Goal: Information Seeking & Learning: Learn about a topic

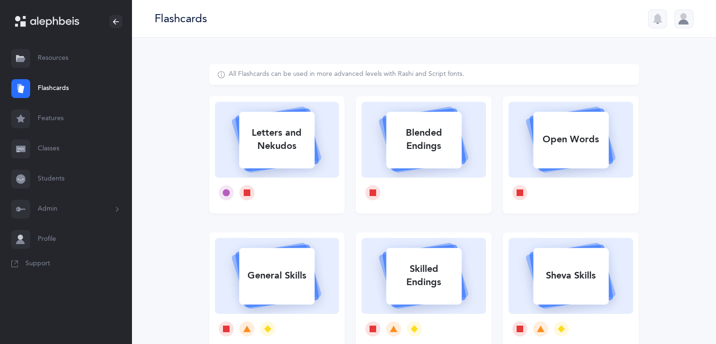
click at [578, 266] on div "Sheva Skills" at bounding box center [570, 275] width 75 height 25
select select
select select "single"
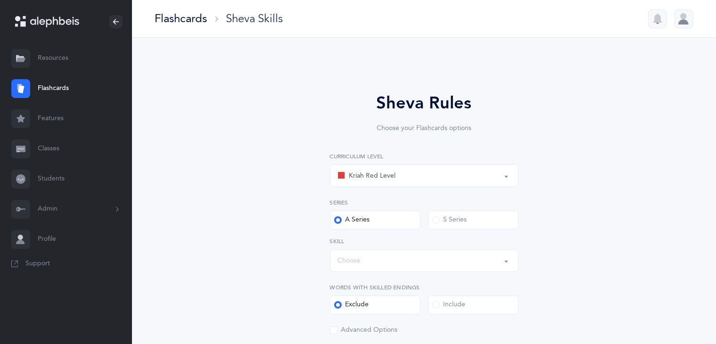
click at [500, 178] on div "Kriah Red Level" at bounding box center [424, 176] width 172 height 16
click at [418, 239] on link "Kriah Yellow Level" at bounding box center [424, 241] width 172 height 19
select select "5"
click at [458, 215] on label "S Series" at bounding box center [473, 220] width 90 height 19
click at [0, 0] on input "S Series" at bounding box center [0, 0] width 0 height 0
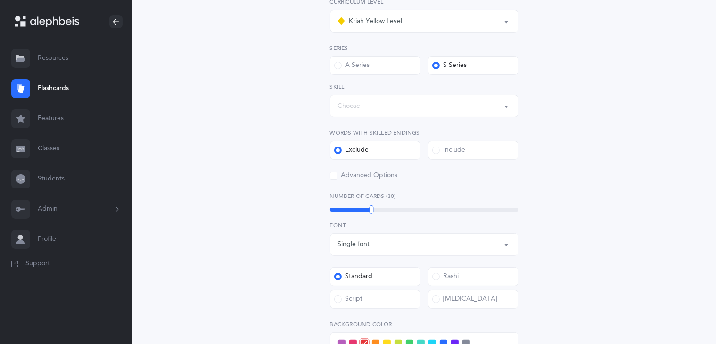
scroll to position [164, 0]
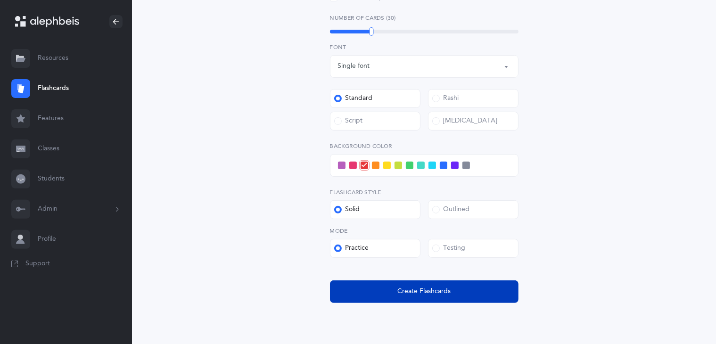
click at [459, 295] on button "Create Flashcards" at bounding box center [424, 291] width 188 height 23
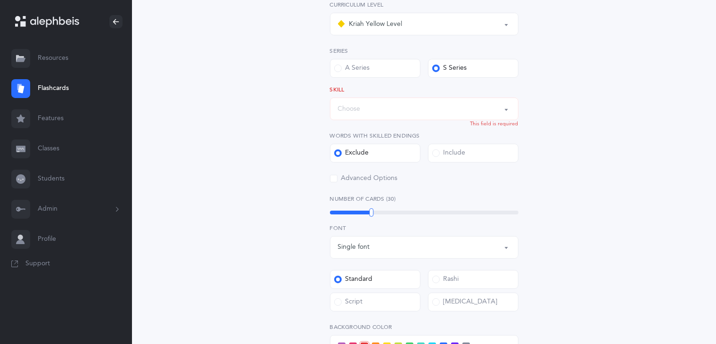
click at [500, 112] on div "Choose" at bounding box center [424, 109] width 172 height 16
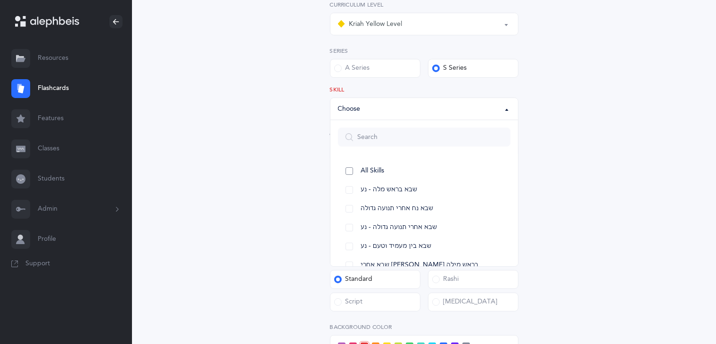
click at [390, 172] on link "All Skills" at bounding box center [424, 171] width 172 height 19
select select "12"
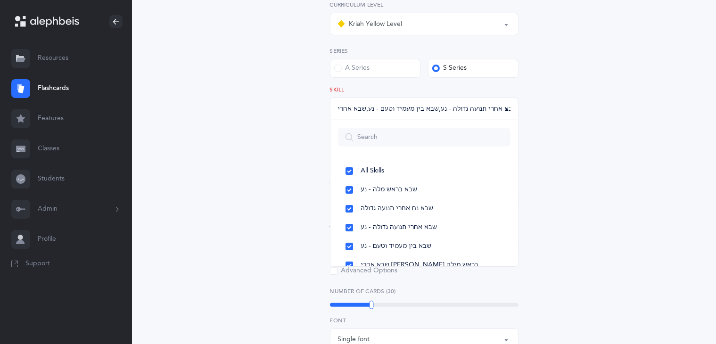
click at [582, 157] on div "Sheva Rules Choose your Flashcards options Kriah Red Level Kriah Orange Level K…" at bounding box center [424, 263] width 430 height 702
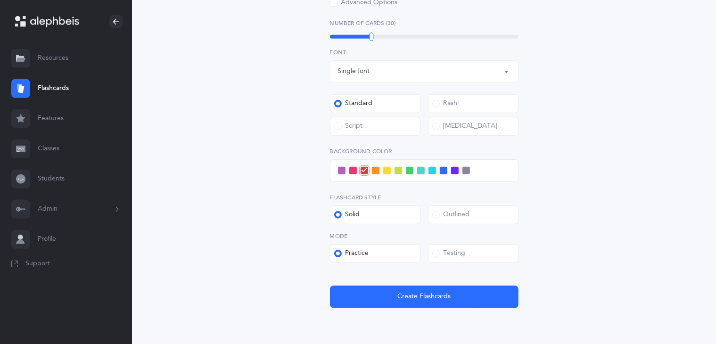
scroll to position [427, 0]
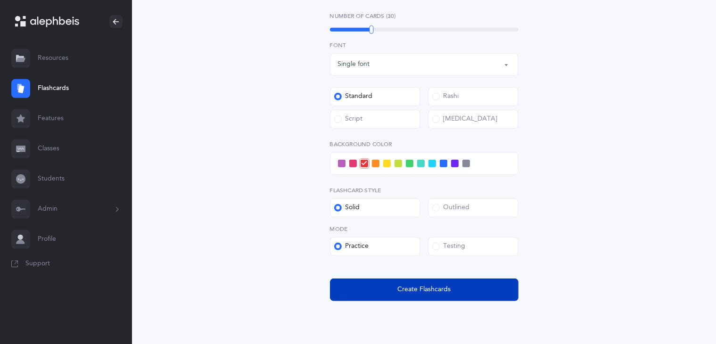
click at [417, 295] on button "Create Flashcards" at bounding box center [424, 290] width 188 height 23
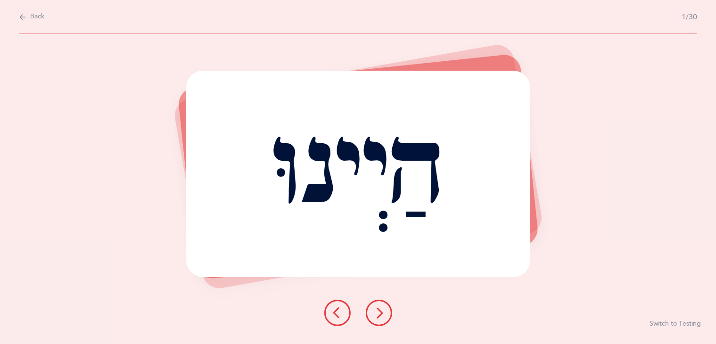
scroll to position [0, 0]
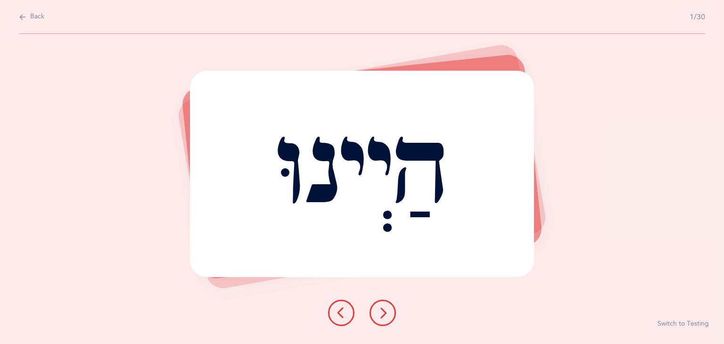
click at [380, 313] on icon at bounding box center [382, 312] width 11 height 11
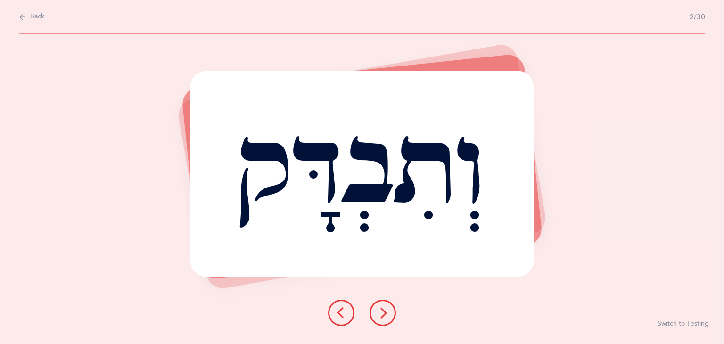
drag, startPoint x: 380, startPoint y: 313, endPoint x: 368, endPoint y: 310, distance: 12.6
click at [368, 310] on div at bounding box center [361, 313] width 83 height 26
click at [380, 319] on button at bounding box center [382, 313] width 26 height 26
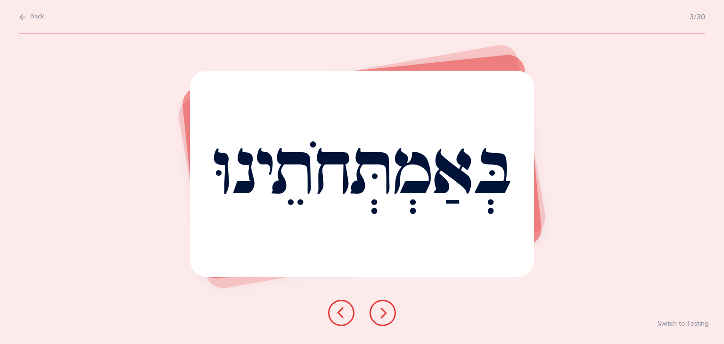
click at [377, 202] on div "בְּאַמְתְּחֹתֵינוּ" at bounding box center [362, 174] width 344 height 206
click at [375, 190] on div "בְּאַמְתְּחֹתֵינוּ" at bounding box center [362, 174] width 344 height 206
click at [381, 315] on icon at bounding box center [382, 312] width 11 height 11
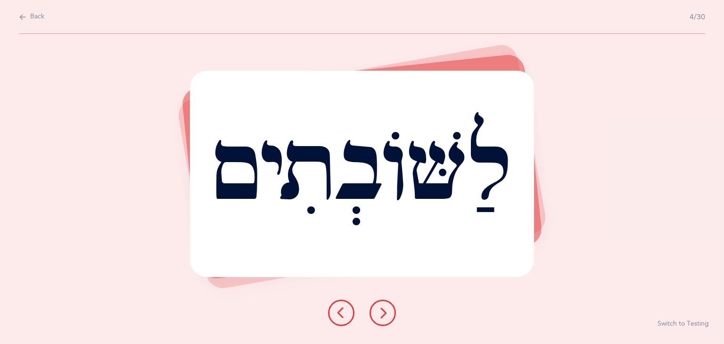
click at [381, 315] on icon at bounding box center [382, 312] width 11 height 11
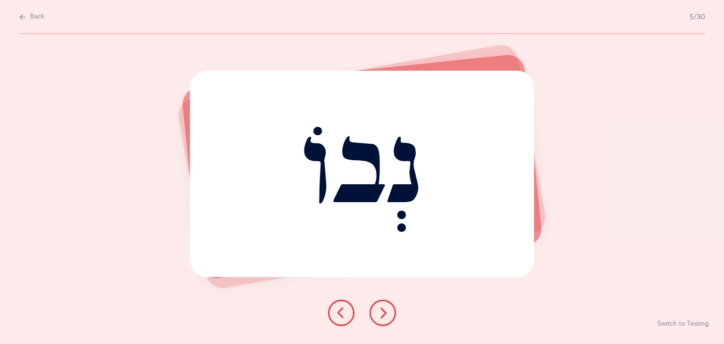
click at [380, 315] on icon at bounding box center [382, 312] width 11 height 11
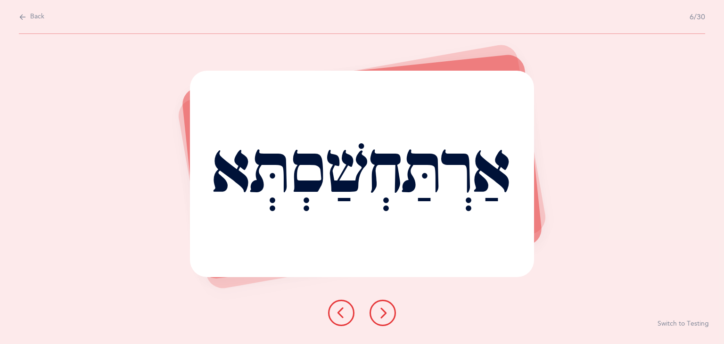
click at [21, 23] on div "Back 6/30" at bounding box center [362, 17] width 686 height 34
click at [22, 18] on icon at bounding box center [23, 17] width 8 height 10
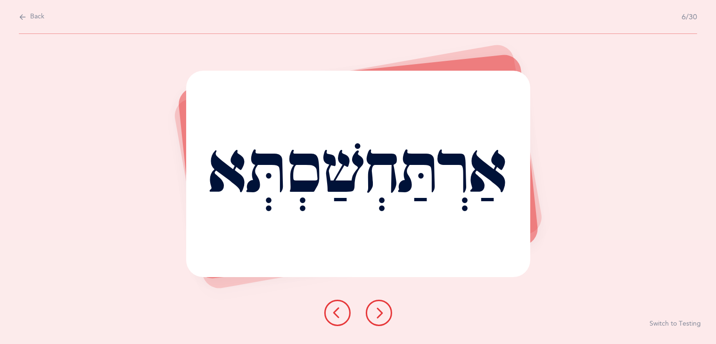
select select "5"
select select "12"
select select "single"
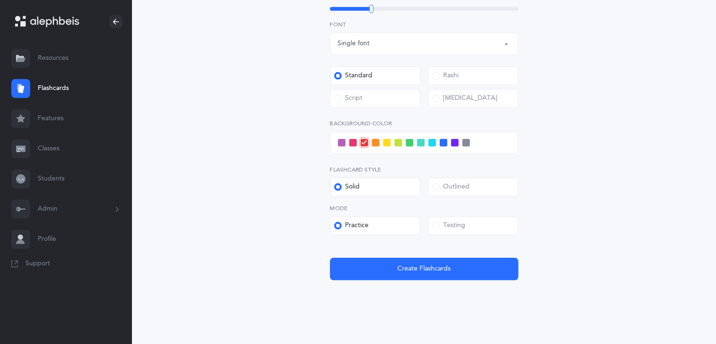
scroll to position [459, 0]
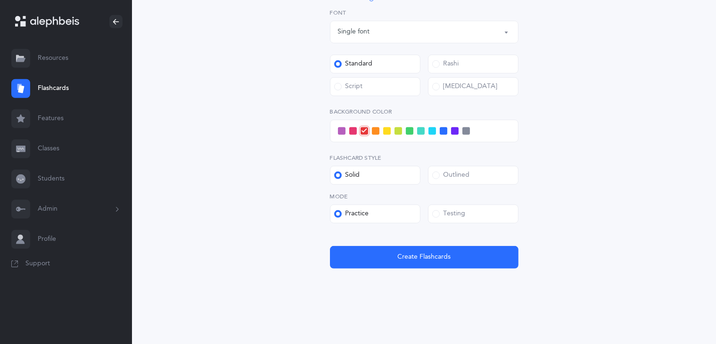
click at [57, 119] on link "Features" at bounding box center [66, 119] width 132 height 30
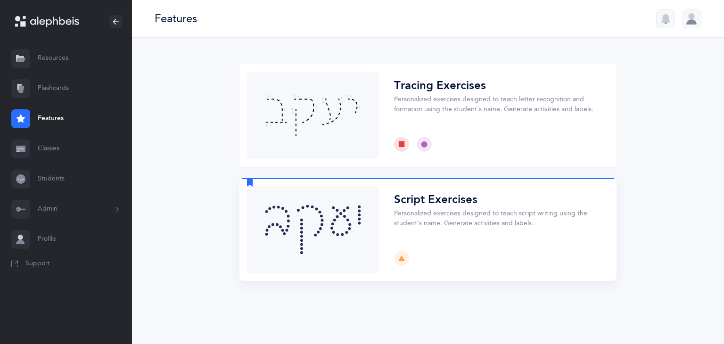
click at [476, 221] on button "Choose" at bounding box center [427, 229] width 377 height 103
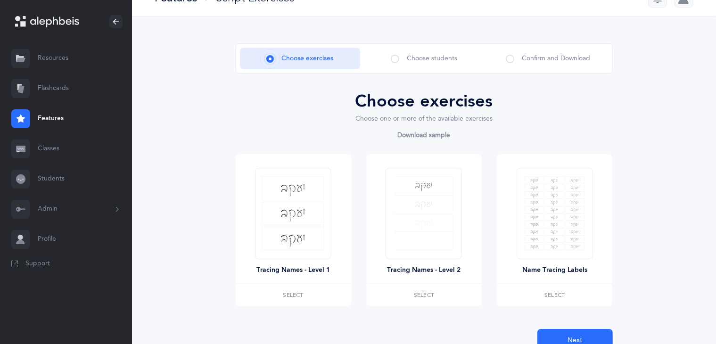
scroll to position [22, 0]
click at [434, 59] on span "Choose students" at bounding box center [432, 58] width 50 height 10
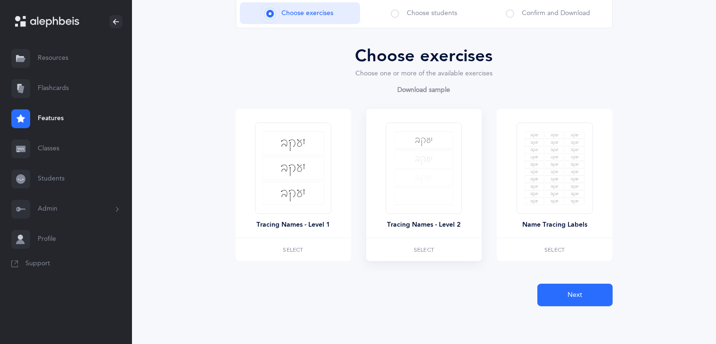
click at [428, 183] on img at bounding box center [423, 168] width 59 height 74
click at [426, 247] on span "Select" at bounding box center [424, 250] width 20 height 6
click at [564, 287] on button "Next" at bounding box center [574, 295] width 75 height 23
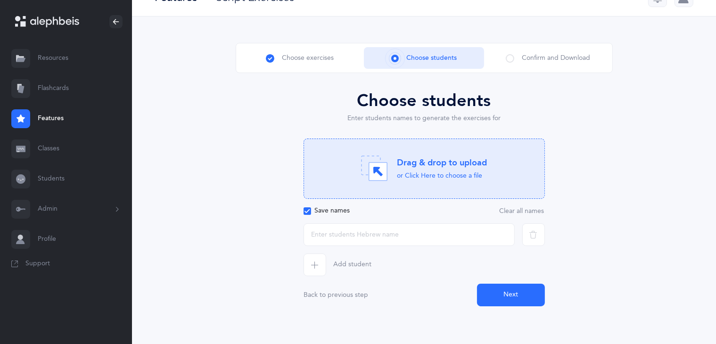
scroll to position [21, 0]
click at [465, 231] on input "text" at bounding box center [408, 234] width 211 height 23
click at [43, 158] on link "Classes" at bounding box center [66, 149] width 132 height 30
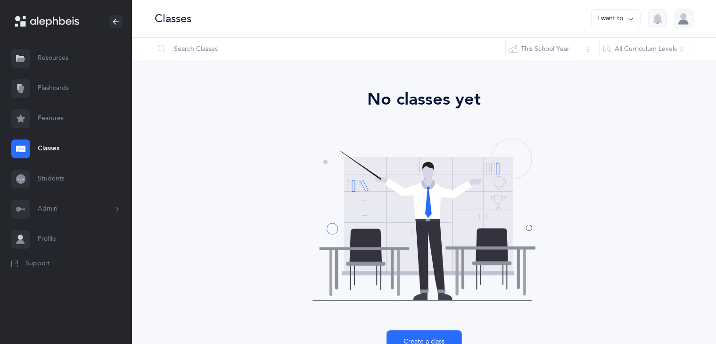
click at [56, 54] on link "Resources" at bounding box center [66, 58] width 132 height 30
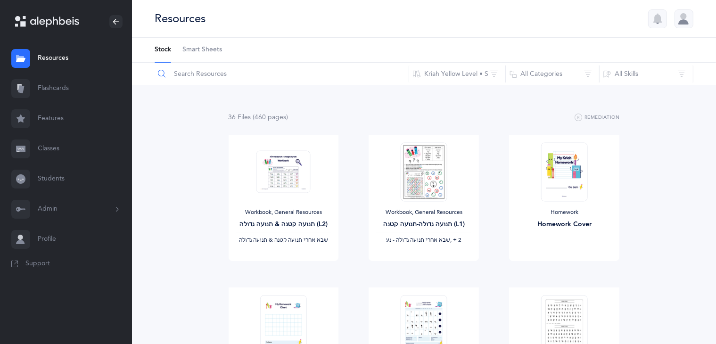
click at [221, 74] on input "text" at bounding box center [281, 74] width 255 height 23
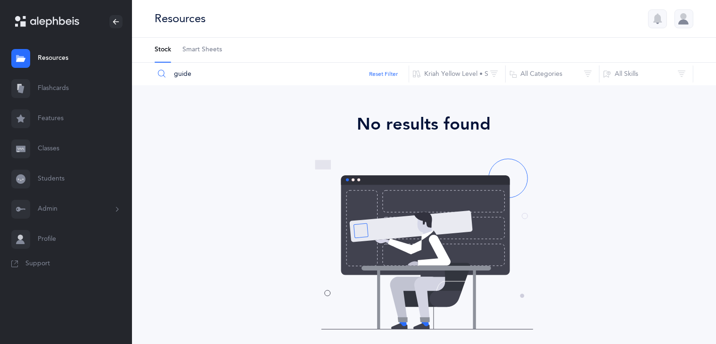
type input "guide"
click at [392, 78] on button "Reset Filter" at bounding box center [383, 74] width 29 height 8
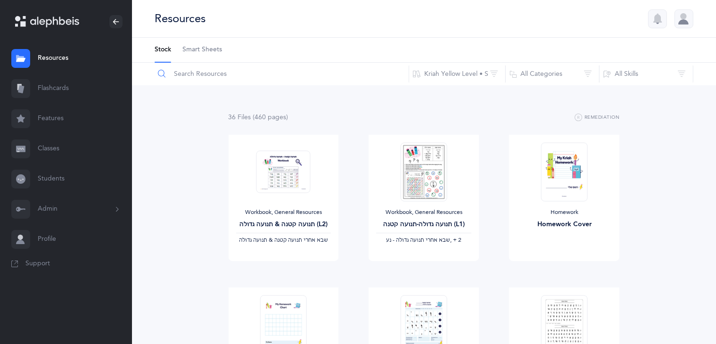
click at [319, 74] on input "text" at bounding box center [281, 74] width 255 height 23
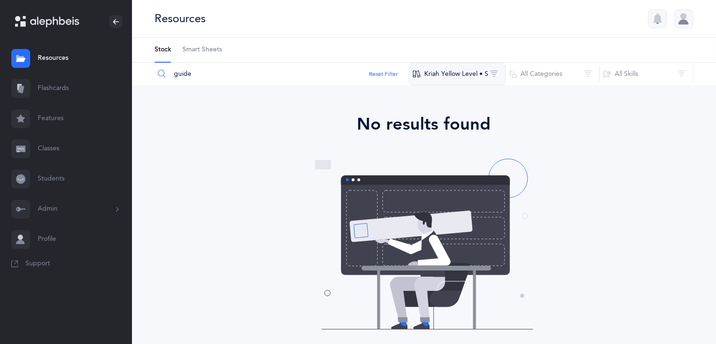
type input "guide"
click at [483, 79] on button "Kriah Yellow Level • S" at bounding box center [457, 74] width 97 height 23
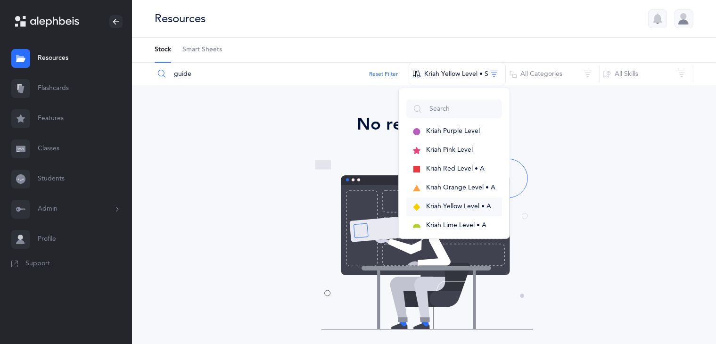
drag, startPoint x: 469, startPoint y: 213, endPoint x: 456, endPoint y: 209, distance: 14.1
click at [456, 209] on span "Kriah Yellow Level • A" at bounding box center [458, 207] width 65 height 8
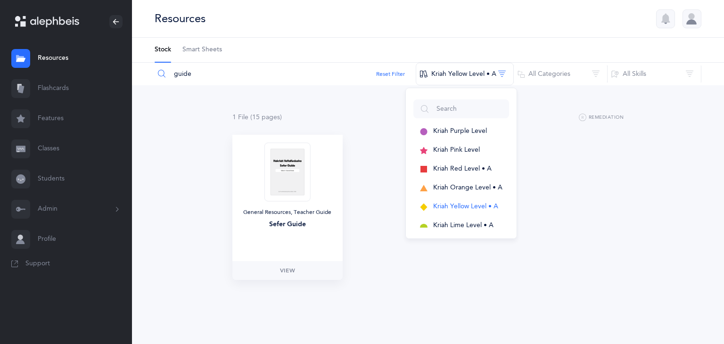
click at [288, 174] on img at bounding box center [287, 171] width 46 height 59
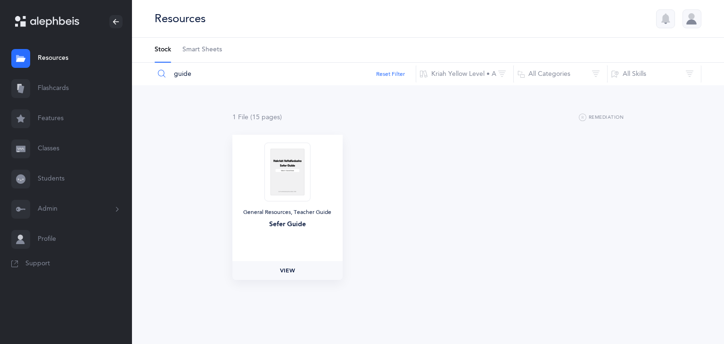
click at [294, 274] on span "View" at bounding box center [287, 270] width 15 height 8
click at [285, 271] on span "View" at bounding box center [287, 270] width 15 height 8
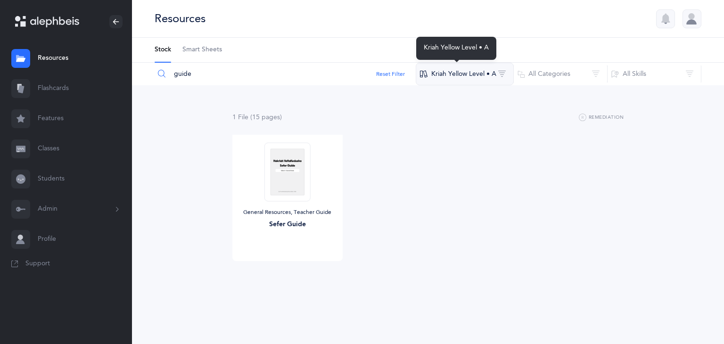
click at [496, 77] on button "Kriah Yellow Level • A" at bounding box center [465, 74] width 98 height 23
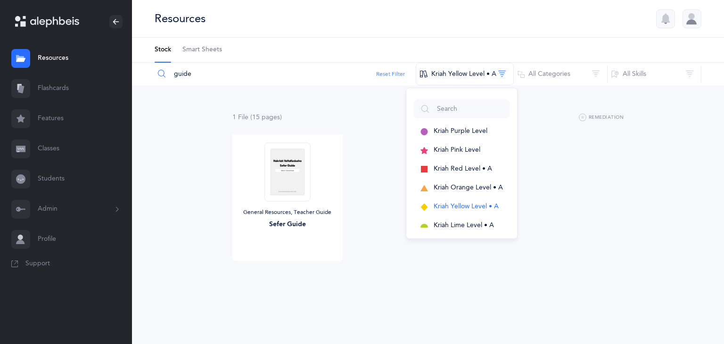
click at [395, 75] on button "Reset Filter" at bounding box center [390, 74] width 29 height 8
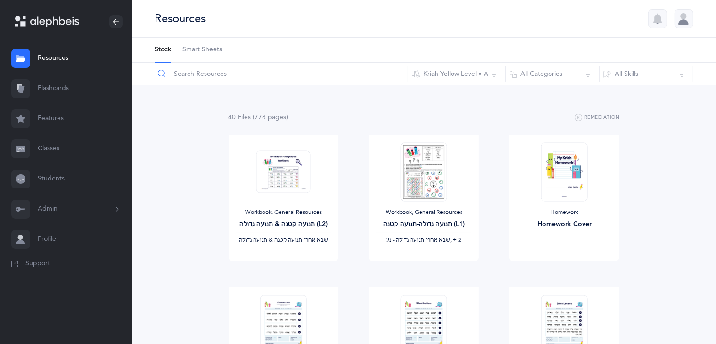
click at [297, 81] on input "text" at bounding box center [281, 74] width 254 height 23
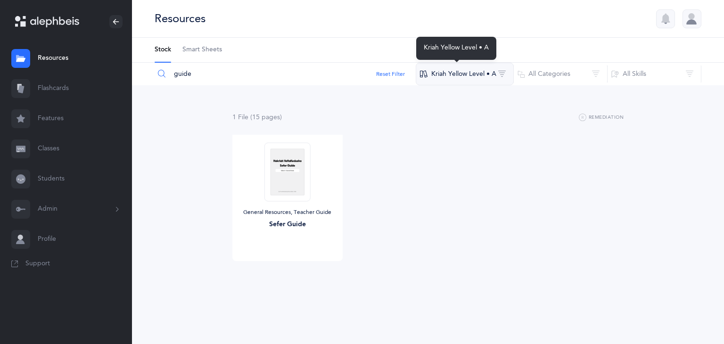
type input "guide"
click at [488, 74] on button "Kriah Yellow Level • A" at bounding box center [465, 74] width 98 height 23
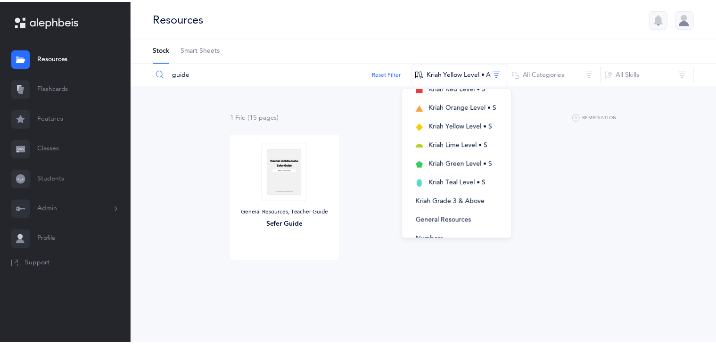
scroll to position [211, 0]
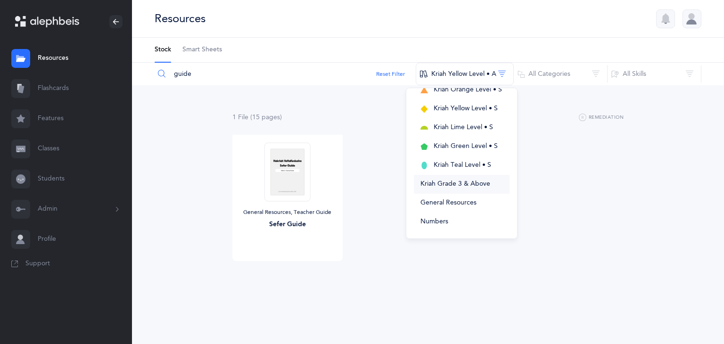
click at [461, 191] on button "Kriah Grade 3 & Above" at bounding box center [462, 184] width 96 height 19
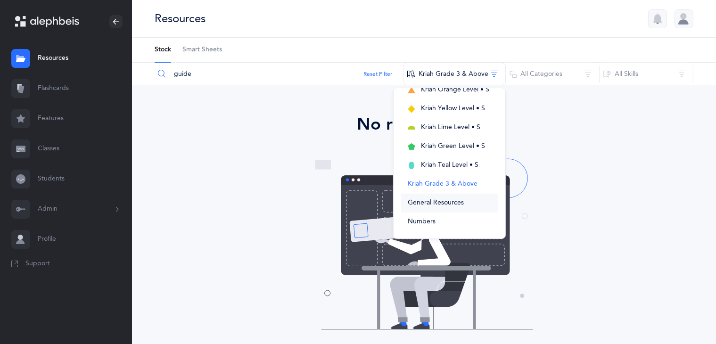
click at [449, 206] on span "General Resources" at bounding box center [436, 203] width 56 height 8
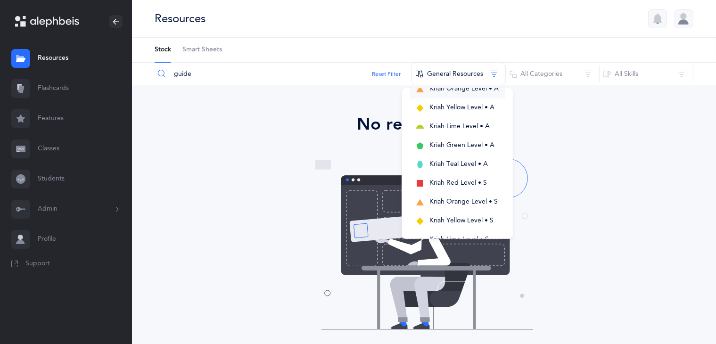
scroll to position [102, 0]
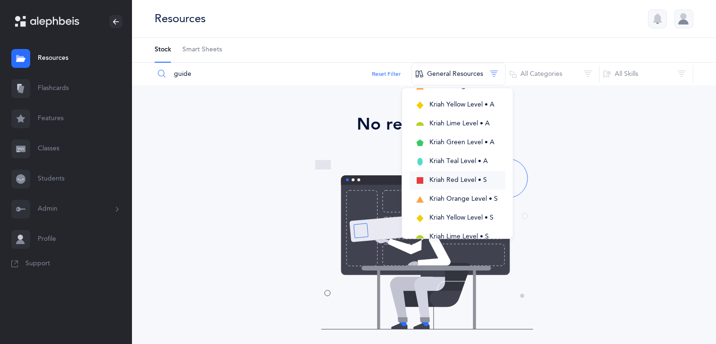
click at [483, 180] on span "Kriah Red Level • S" at bounding box center [457, 180] width 57 height 8
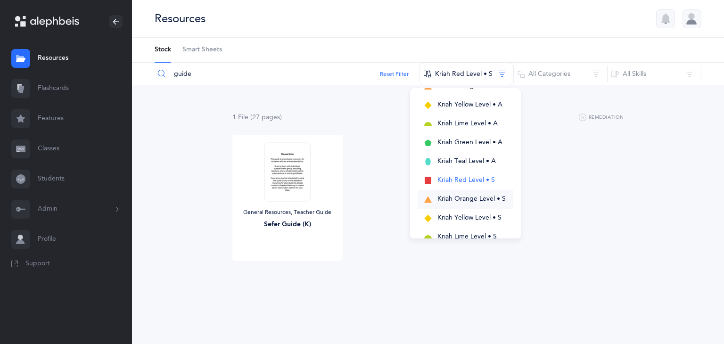
click at [490, 200] on span "Kriah Orange Level • S" at bounding box center [471, 199] width 68 height 8
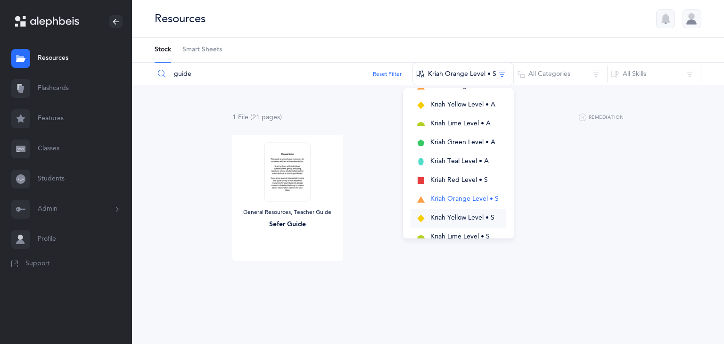
click at [489, 216] on span "Kriah Yellow Level • S" at bounding box center [462, 218] width 64 height 8
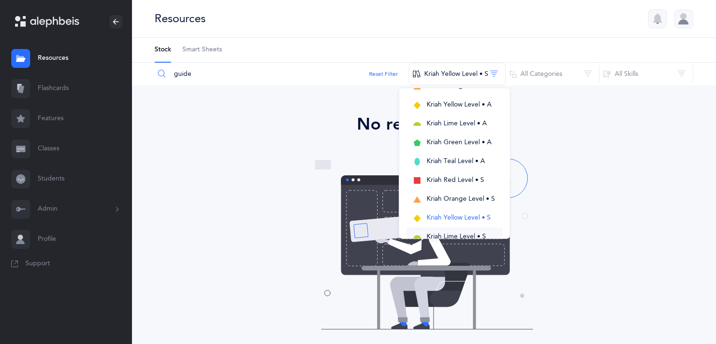
click at [478, 233] on span "Kriah Lime Level • S" at bounding box center [455, 237] width 59 height 8
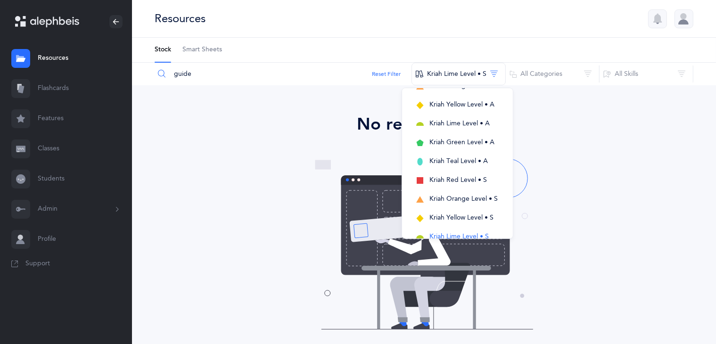
click at [71, 56] on link "Resources" at bounding box center [66, 58] width 132 height 30
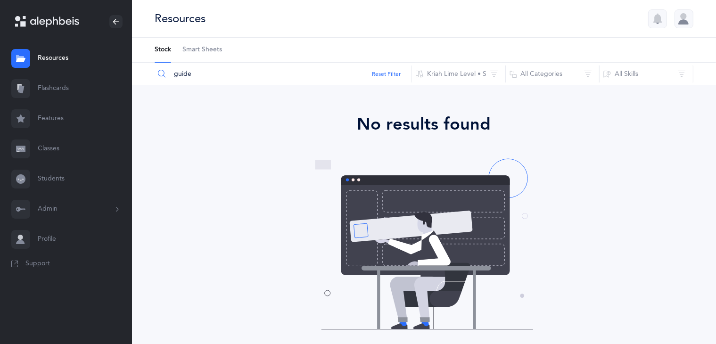
click at [78, 198] on button "Admin" at bounding box center [66, 209] width 132 height 30
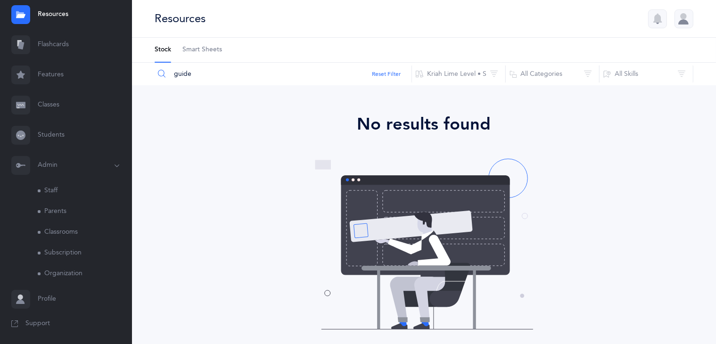
click at [71, 196] on link "Staff" at bounding box center [85, 190] width 94 height 21
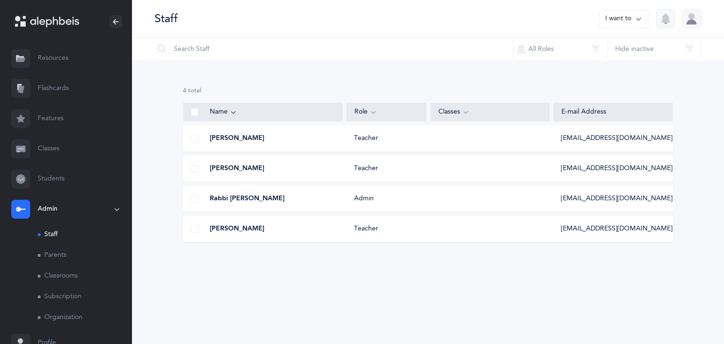
click at [62, 66] on link "Resources" at bounding box center [66, 58] width 132 height 30
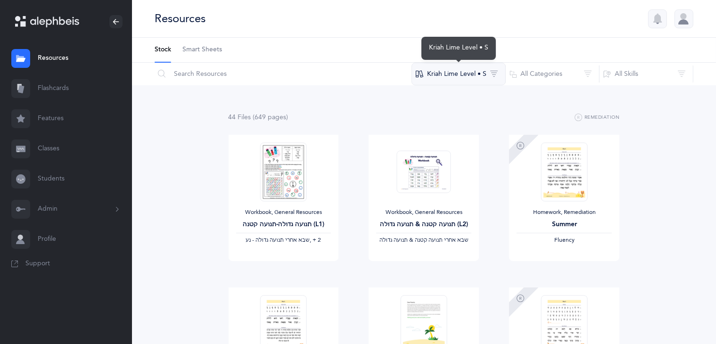
click at [494, 77] on button "Kriah Lime Level • S" at bounding box center [458, 74] width 94 height 23
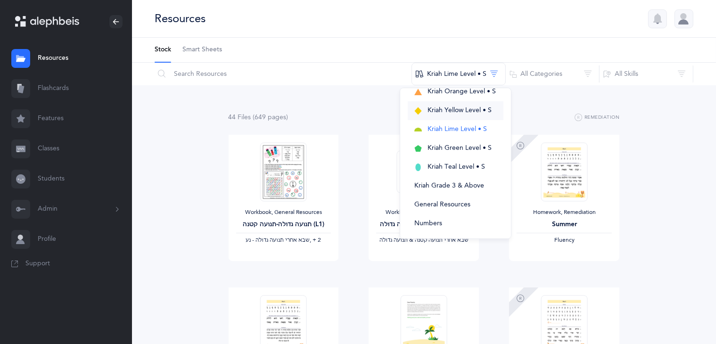
scroll to position [210, 0]
click at [471, 106] on span "Kriah Yellow Level • S" at bounding box center [459, 110] width 64 height 8
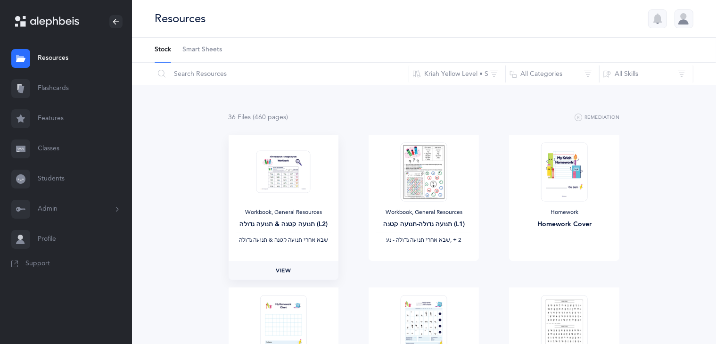
click at [282, 277] on link "View" at bounding box center [284, 270] width 110 height 19
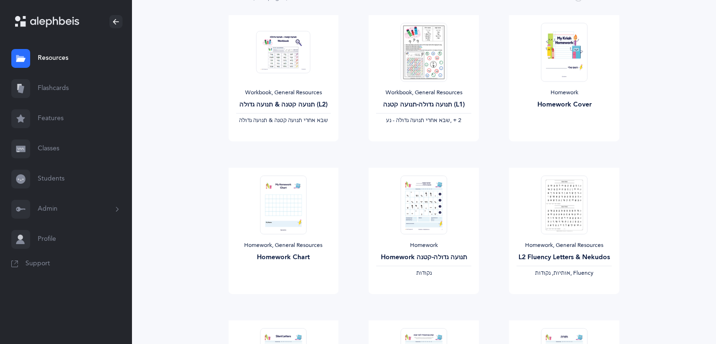
scroll to position [120, 0]
click at [278, 302] on span "View" at bounding box center [283, 303] width 15 height 8
click at [421, 299] on span "View" at bounding box center [423, 303] width 15 height 8
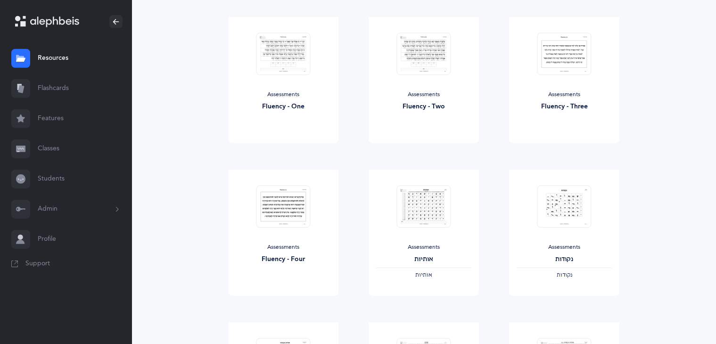
scroll to position [1084, 0]
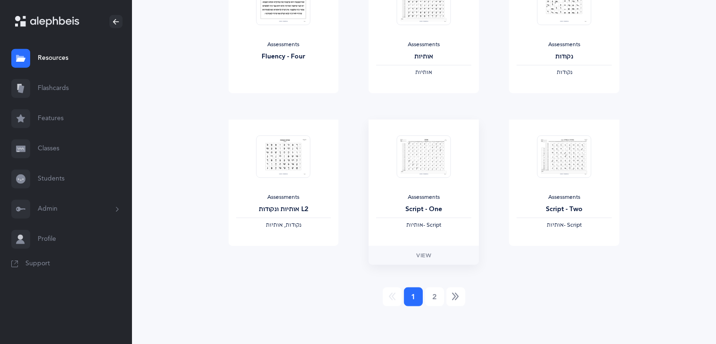
click at [413, 158] on img at bounding box center [424, 156] width 54 height 43
click at [424, 255] on span "View" at bounding box center [423, 255] width 15 height 8
click at [558, 255] on span "View" at bounding box center [564, 255] width 15 height 8
click at [288, 262] on link "View" at bounding box center [284, 255] width 110 height 19
click at [434, 298] on link "2" at bounding box center [434, 296] width 19 height 19
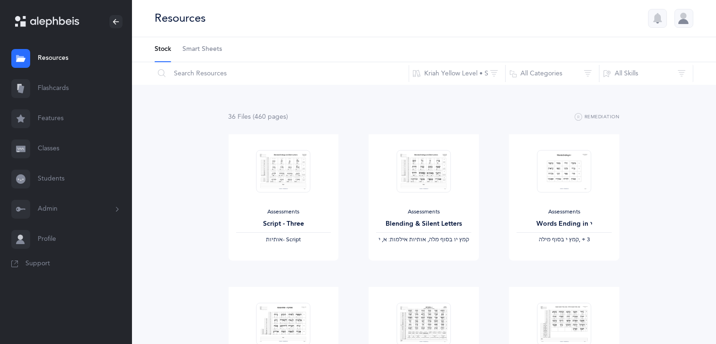
scroll to position [0, 0]
click at [285, 276] on link "View" at bounding box center [284, 270] width 110 height 19
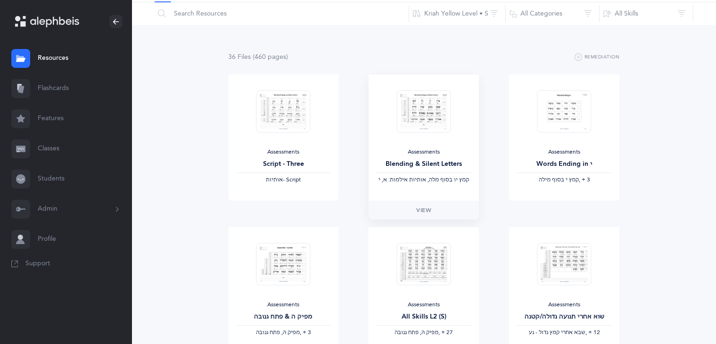
scroll to position [62, 0]
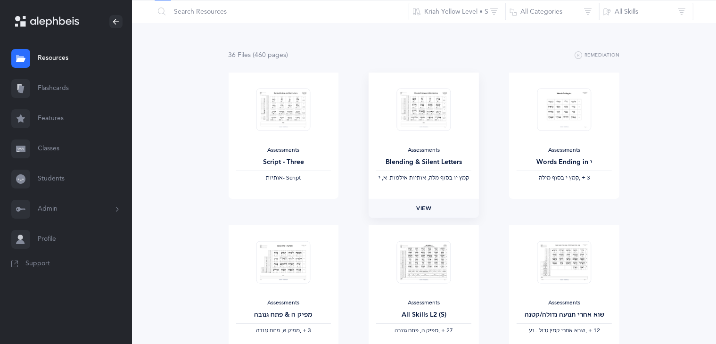
click at [434, 206] on link "View" at bounding box center [424, 208] width 110 height 19
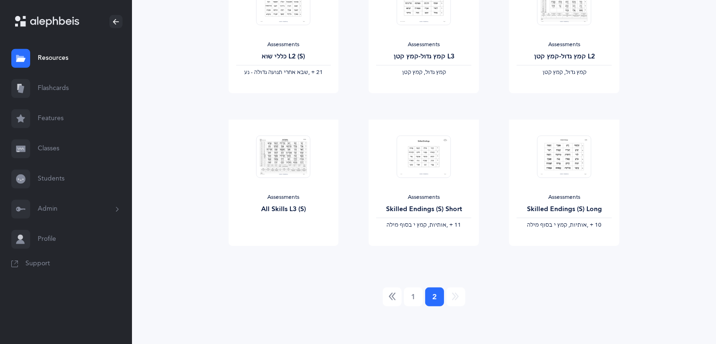
scroll to position [473, 0]
click at [281, 257] on span "View" at bounding box center [283, 256] width 15 height 8
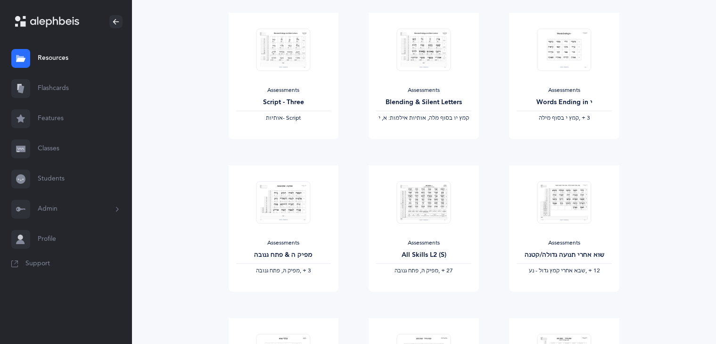
scroll to position [0, 0]
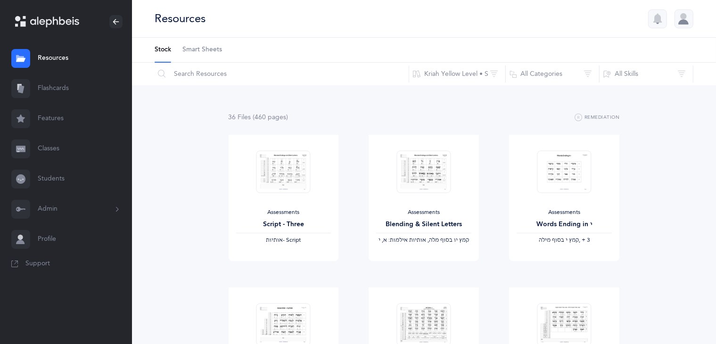
click at [207, 49] on span "Smart Sheets" at bounding box center [202, 49] width 40 height 9
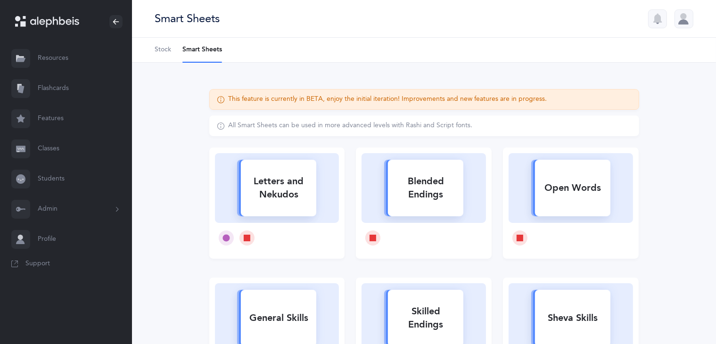
click at [165, 49] on span "Stock" at bounding box center [163, 49] width 16 height 9
